Goal: Find specific page/section: Locate a particular part of the current website

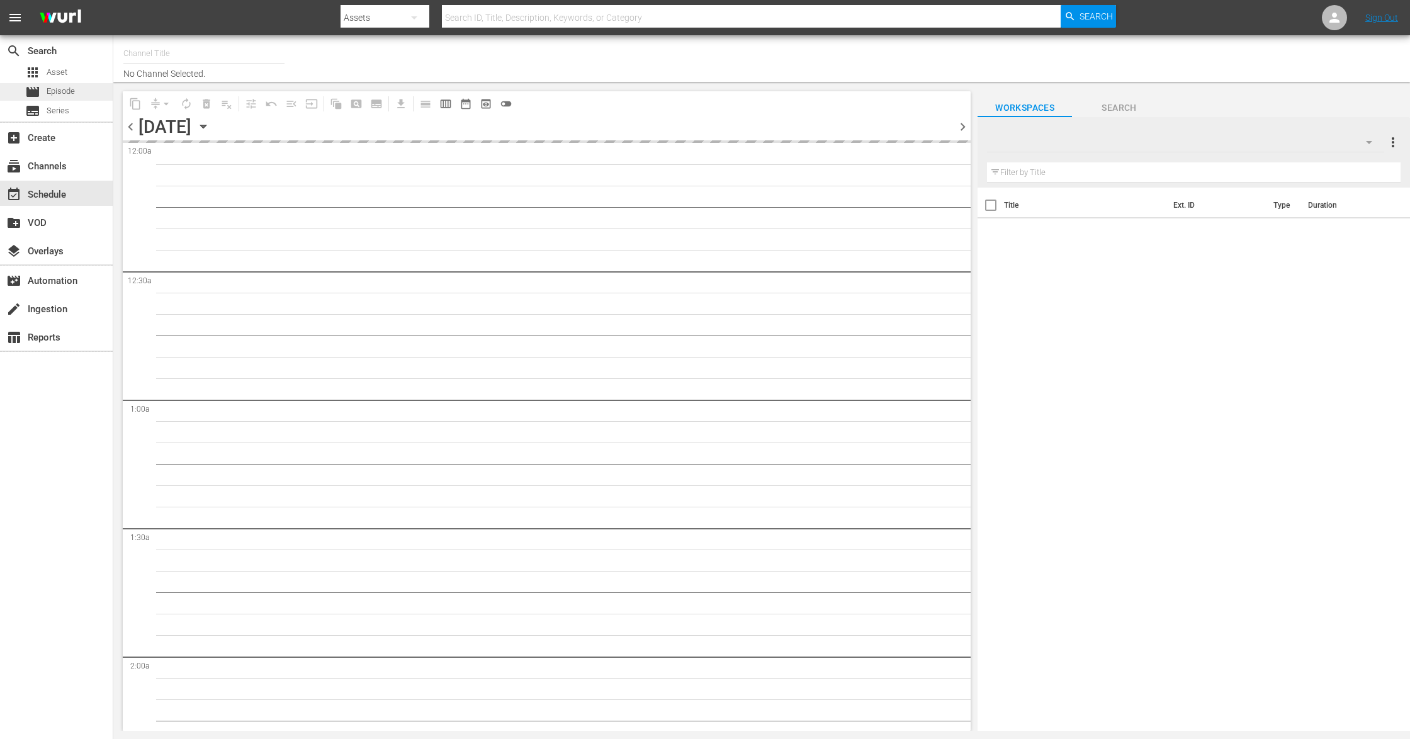
click at [59, 89] on span "Episode" at bounding box center [61, 91] width 28 height 13
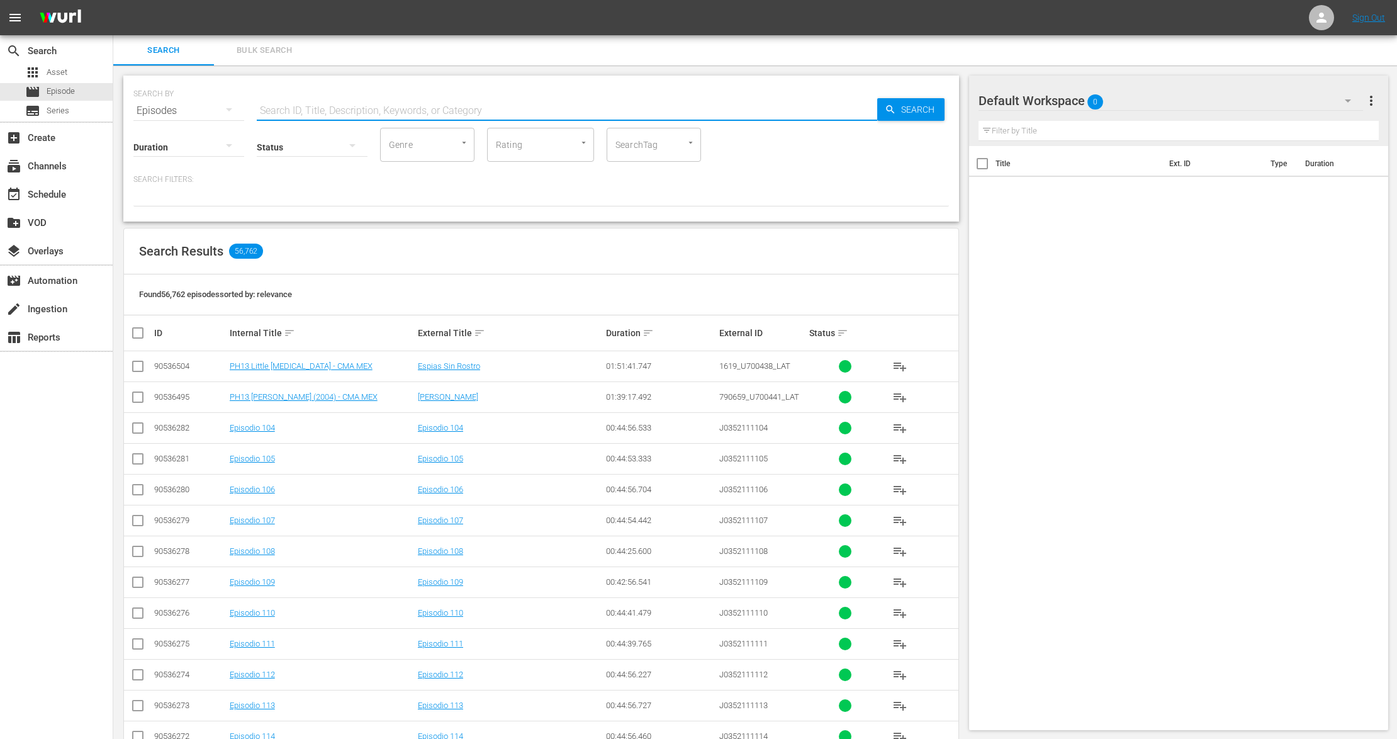
click at [293, 106] on input "text" at bounding box center [567, 111] width 620 height 30
paste input "2301257_U5000719_LAT"
type input "2301257_U5000719_LAT"
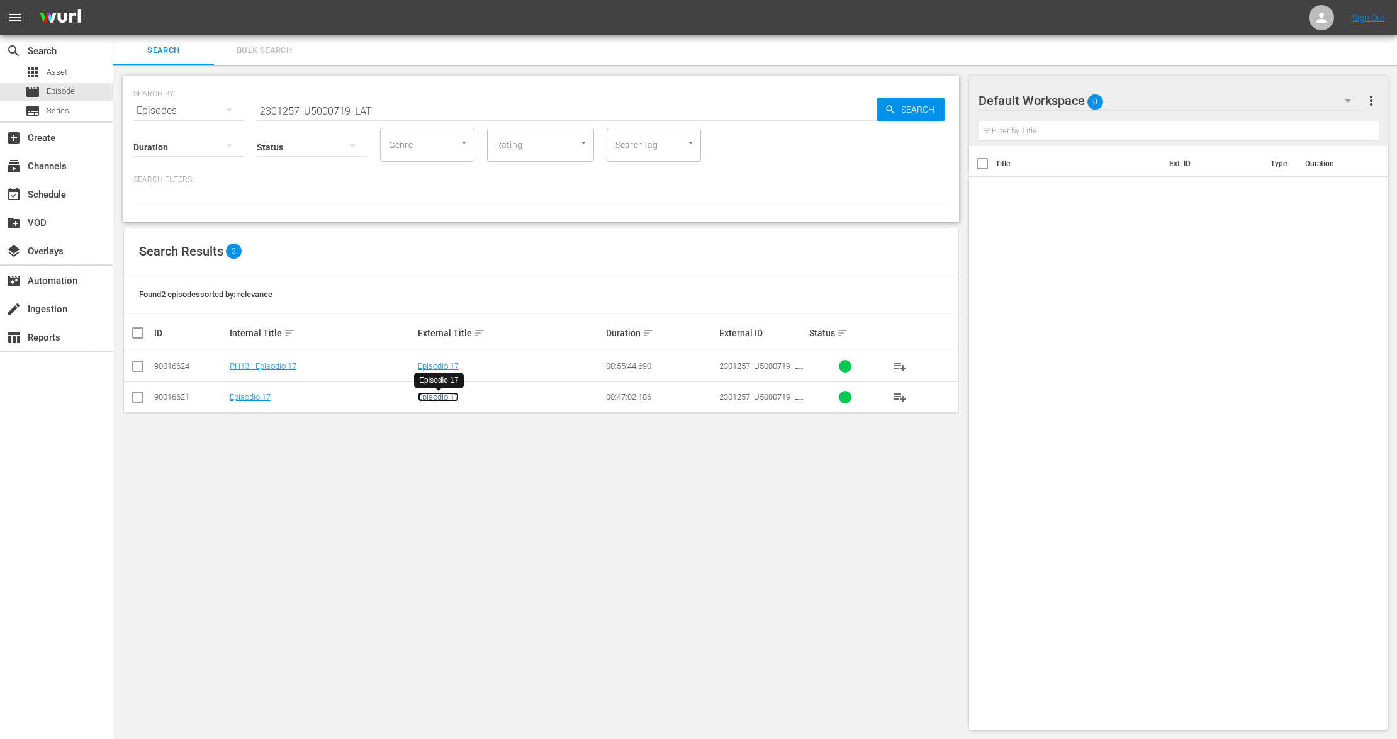
click at [435, 396] on link "Episodio 17" at bounding box center [438, 396] width 41 height 9
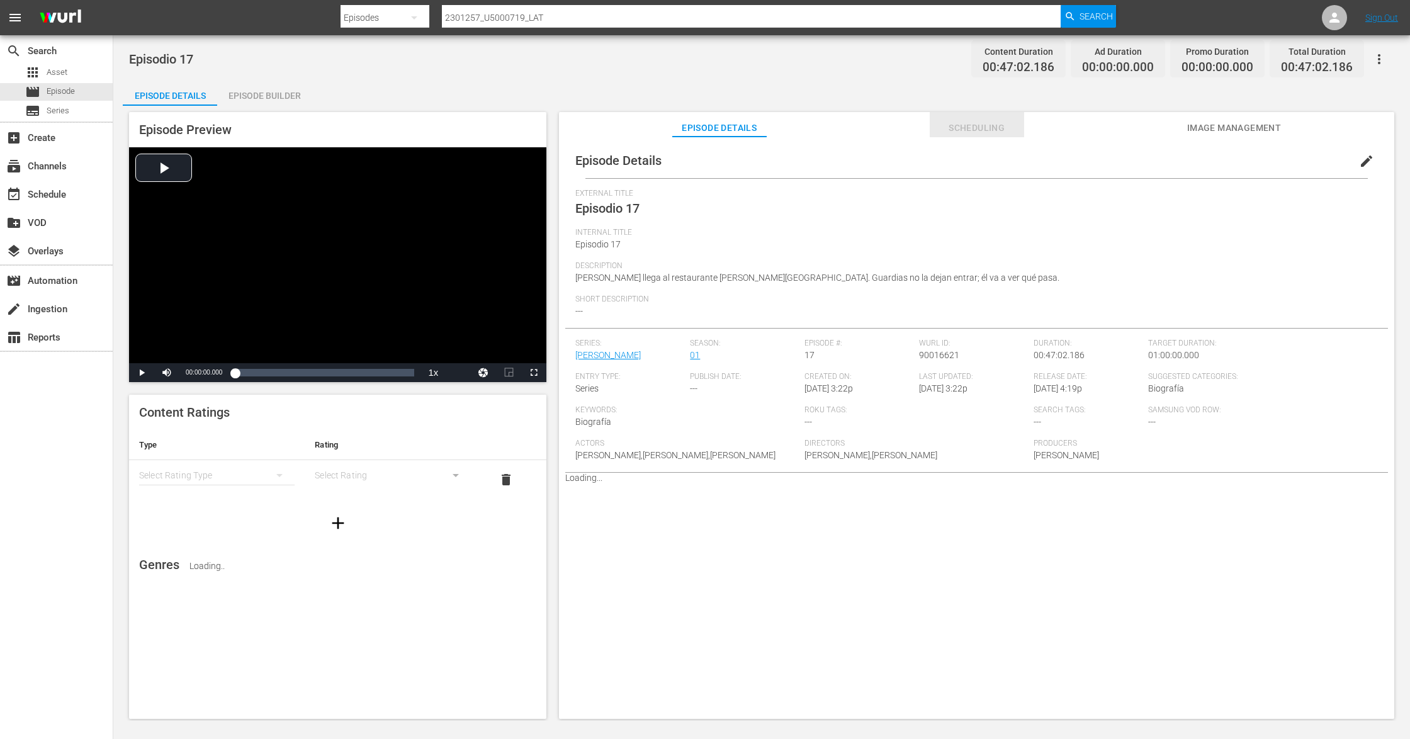
click at [983, 129] on span "Scheduling" at bounding box center [976, 128] width 94 height 16
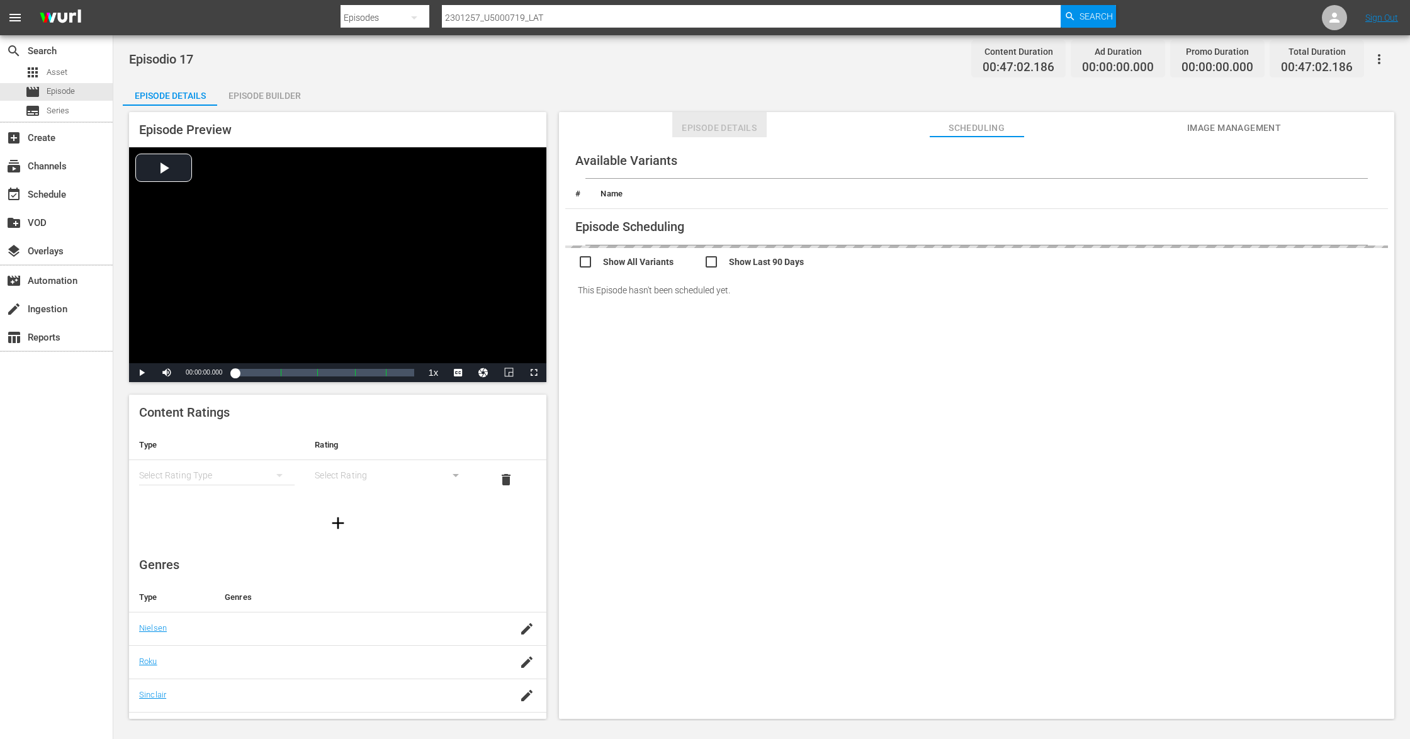
click at [719, 131] on span "Episode Details" at bounding box center [719, 128] width 94 height 16
